Goal: Find specific page/section: Find specific page/section

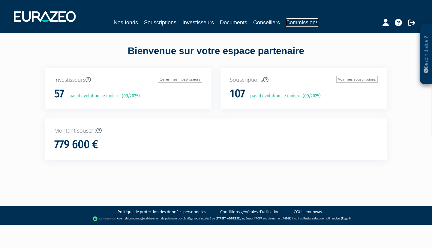
click at [211, 22] on link "Commissions" at bounding box center [302, 22] width 32 height 8
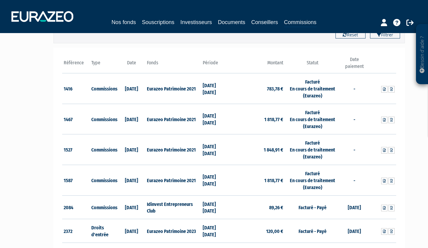
scroll to position [71, 0]
click at [396, 22] on icon at bounding box center [396, 22] width 7 height 7
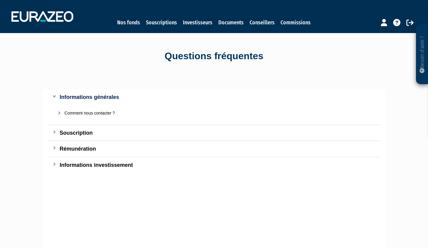
click at [420, 70] on icon at bounding box center [421, 70] width 5 height 5
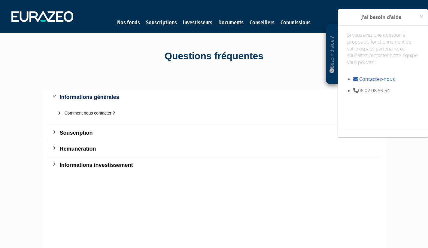
click at [54, 149] on icon "collapsed" at bounding box center [54, 147] width 2 height 3
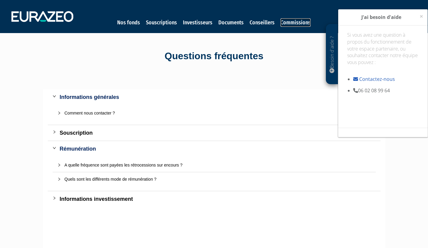
click at [291, 23] on link "Commissions" at bounding box center [295, 22] width 30 height 8
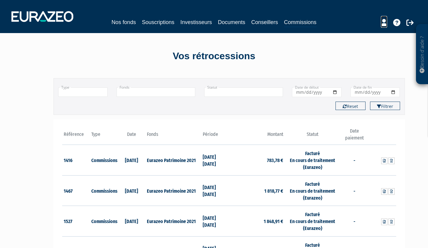
click at [381, 25] on icon at bounding box center [384, 22] width 6 height 7
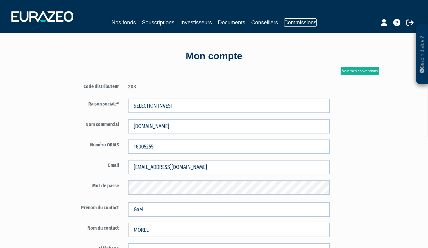
click at [293, 23] on link "Commissions" at bounding box center [300, 22] width 32 height 8
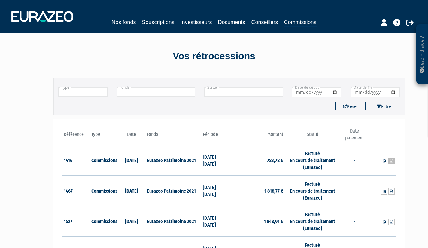
click at [392, 160] on icon at bounding box center [391, 161] width 3 height 4
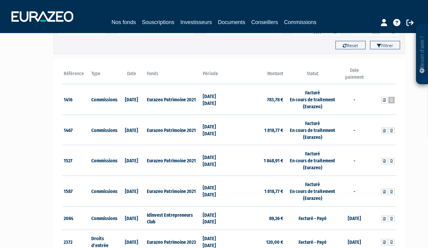
scroll to position [61, 0]
